Goal: Information Seeking & Learning: Find specific fact

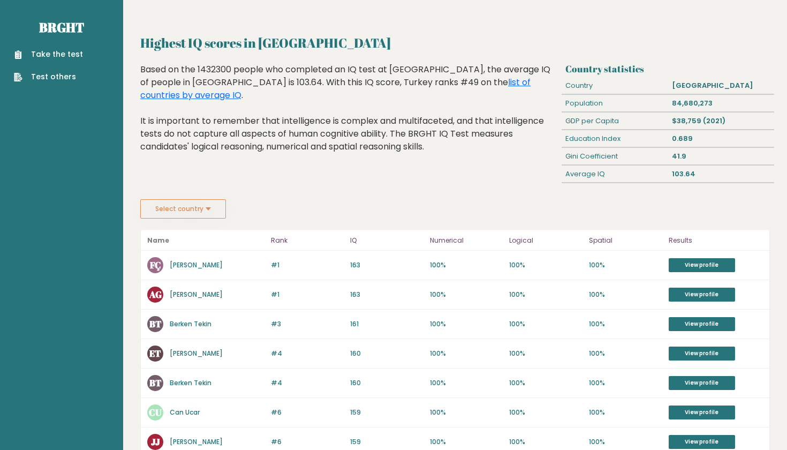
click at [188, 206] on button "Select country" at bounding box center [183, 208] width 86 height 19
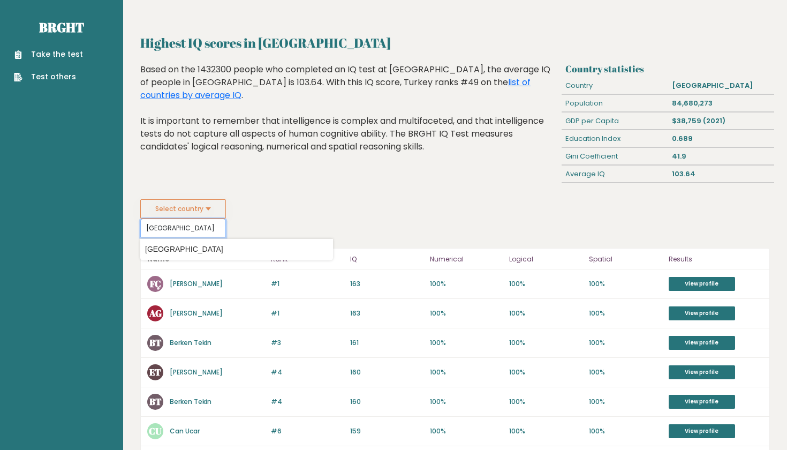
type input "saudi arabia"
type input "turk"
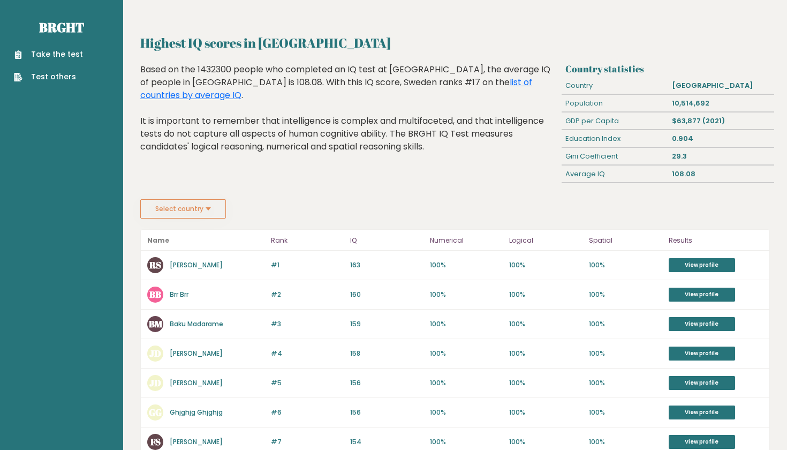
click at [638, 213] on div "Select country Country Afghanistan Albania Algeria American Samoa Andorra Angol…" at bounding box center [455, 208] width 630 height 19
